Goal: Task Accomplishment & Management: Use online tool/utility

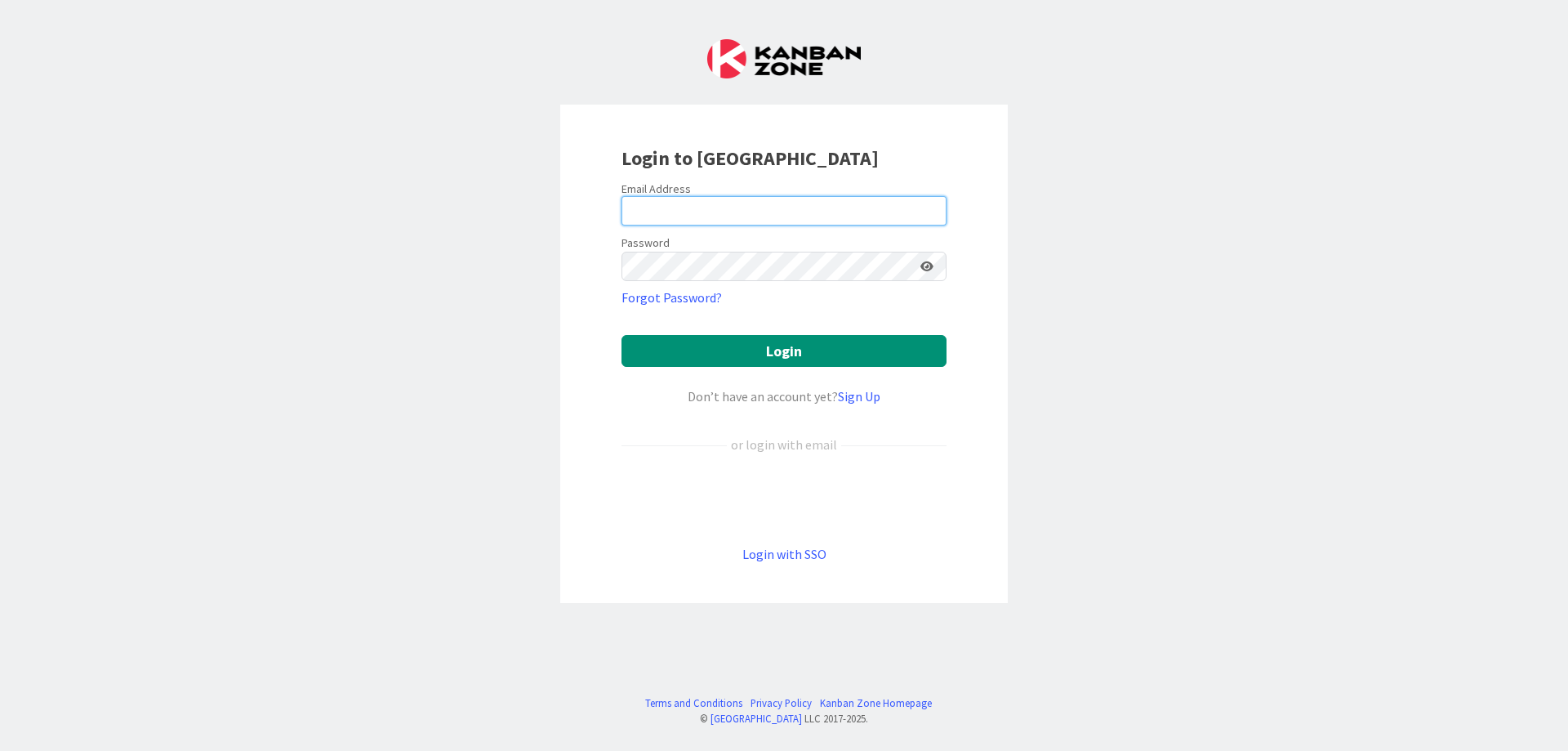
click at [633, 217] on input "email" at bounding box center [784, 211] width 325 height 29
type input "[EMAIL_ADDRESS][DOMAIN_NAME]"
click at [622, 335] on button "Login" at bounding box center [784, 351] width 325 height 32
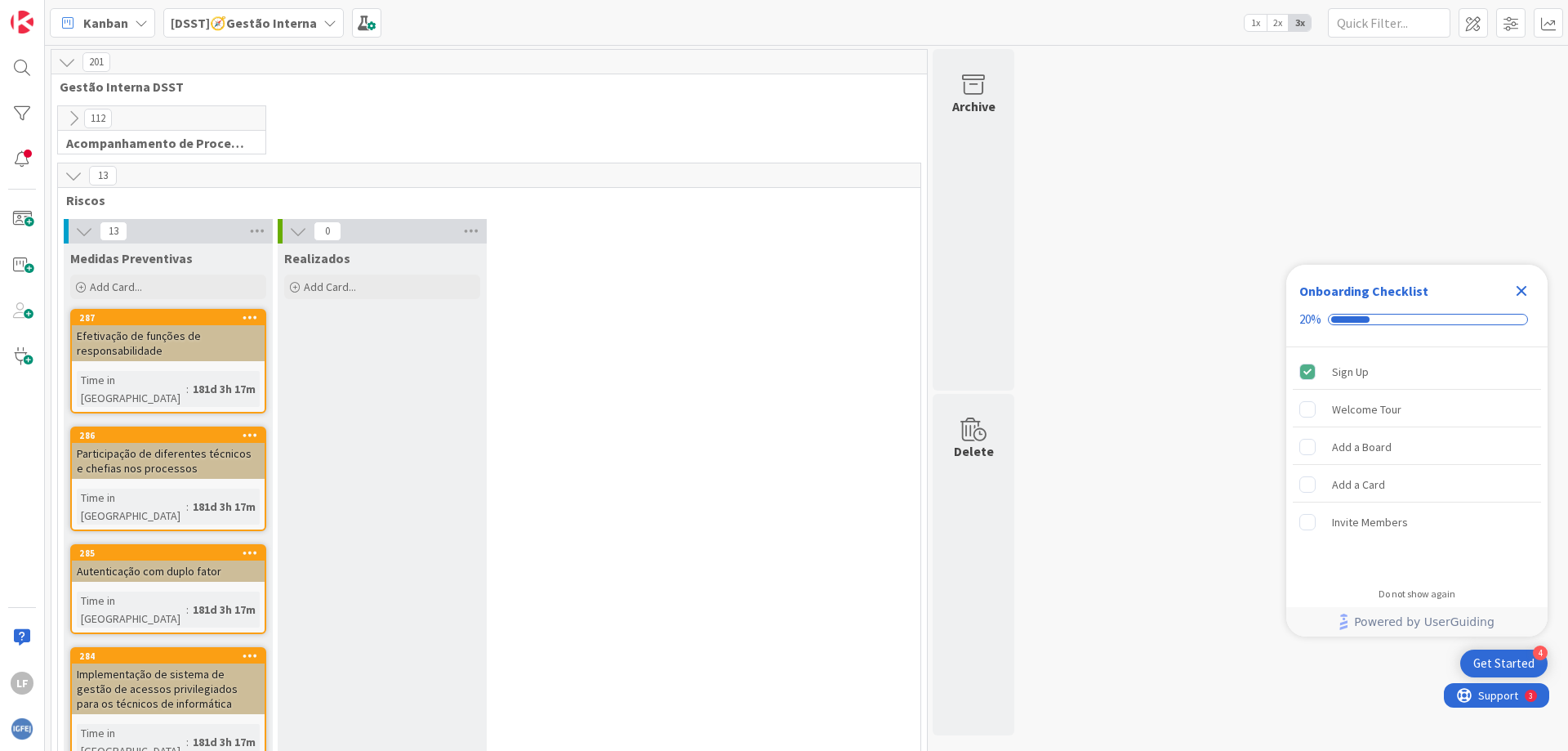
click at [324, 26] on icon at bounding box center [330, 23] width 13 height 13
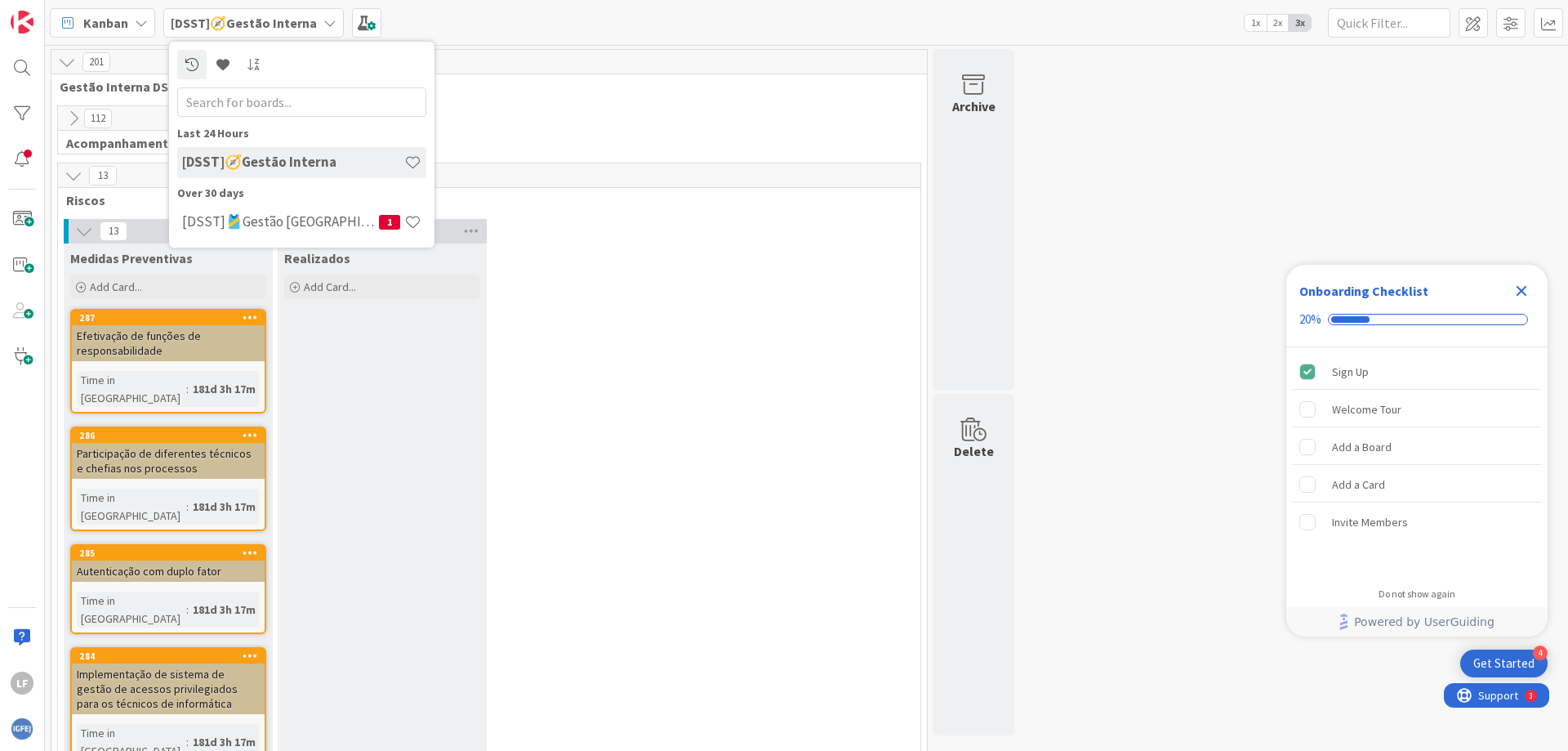
click at [521, 30] on div "Kanban [DSST]🧭Gestão Interna Last 24 Hours [DSST]🧭Gestão Interna Over 30 days […" at bounding box center [806, 22] width 1523 height 45
